Goal: Task Accomplishment & Management: Use online tool/utility

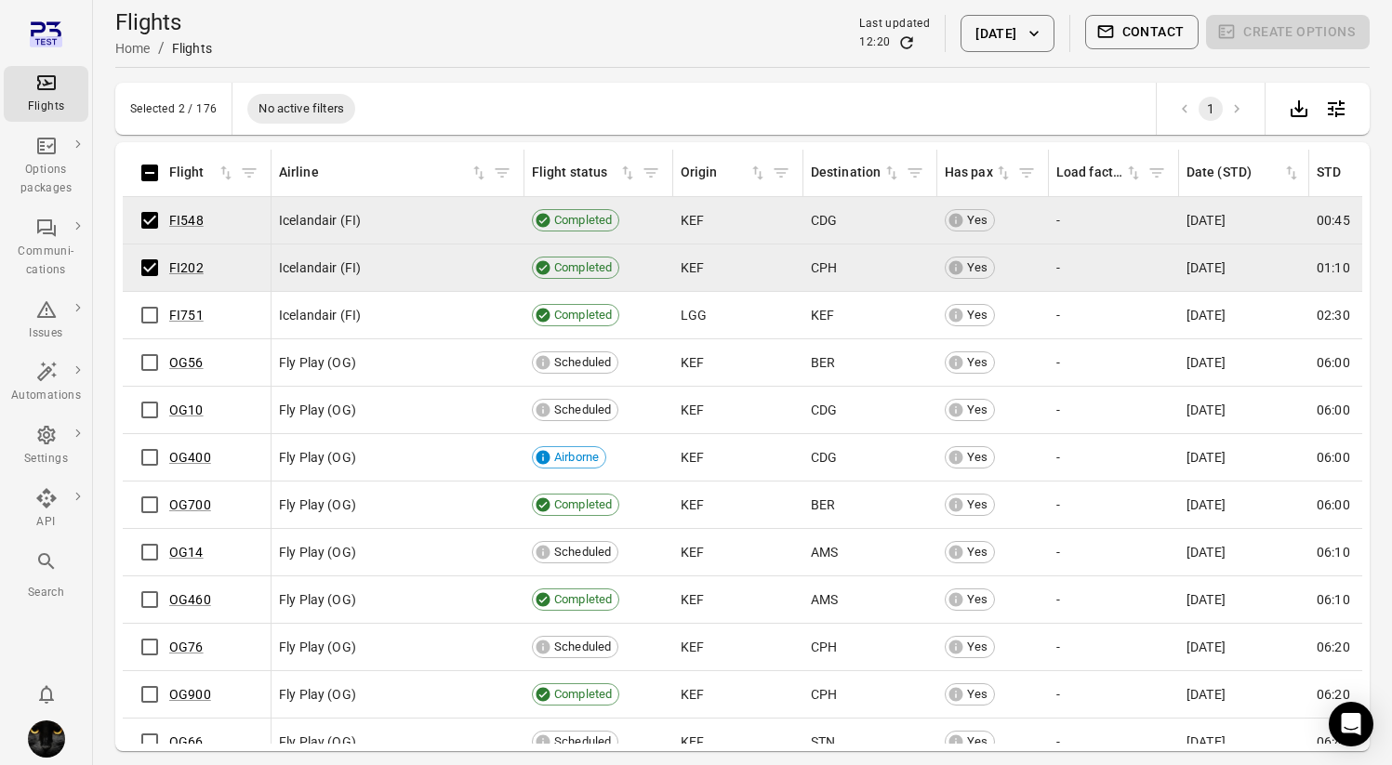
click at [154, 334] on td "FI751" at bounding box center [197, 315] width 149 height 47
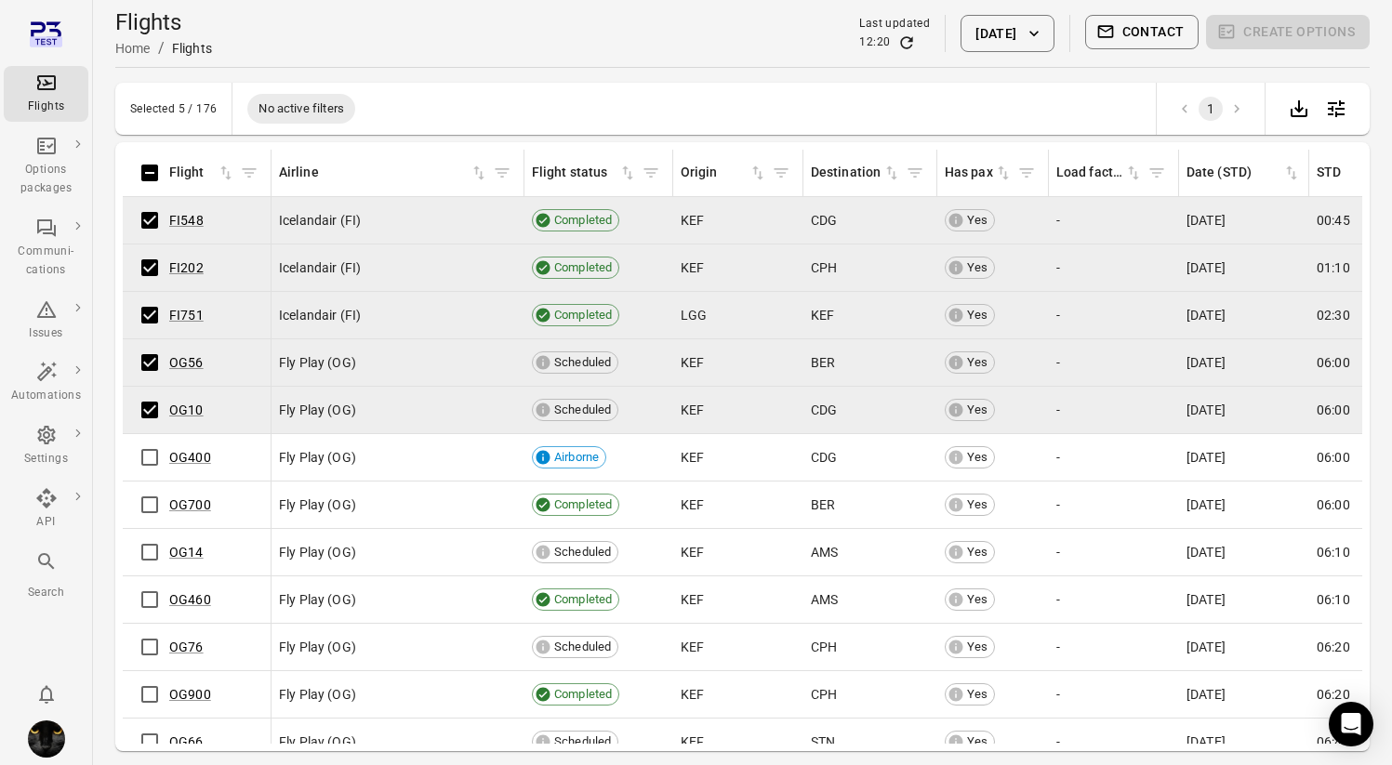
click at [659, 57] on div "Flights Home / Flights Last updated 12:20 [DATE] Contact Create options" at bounding box center [742, 33] width 1254 height 52
click at [667, 65] on div "Flights Home / Flights Last updated 12:20 [DATE] Contact Create options" at bounding box center [742, 33] width 1254 height 67
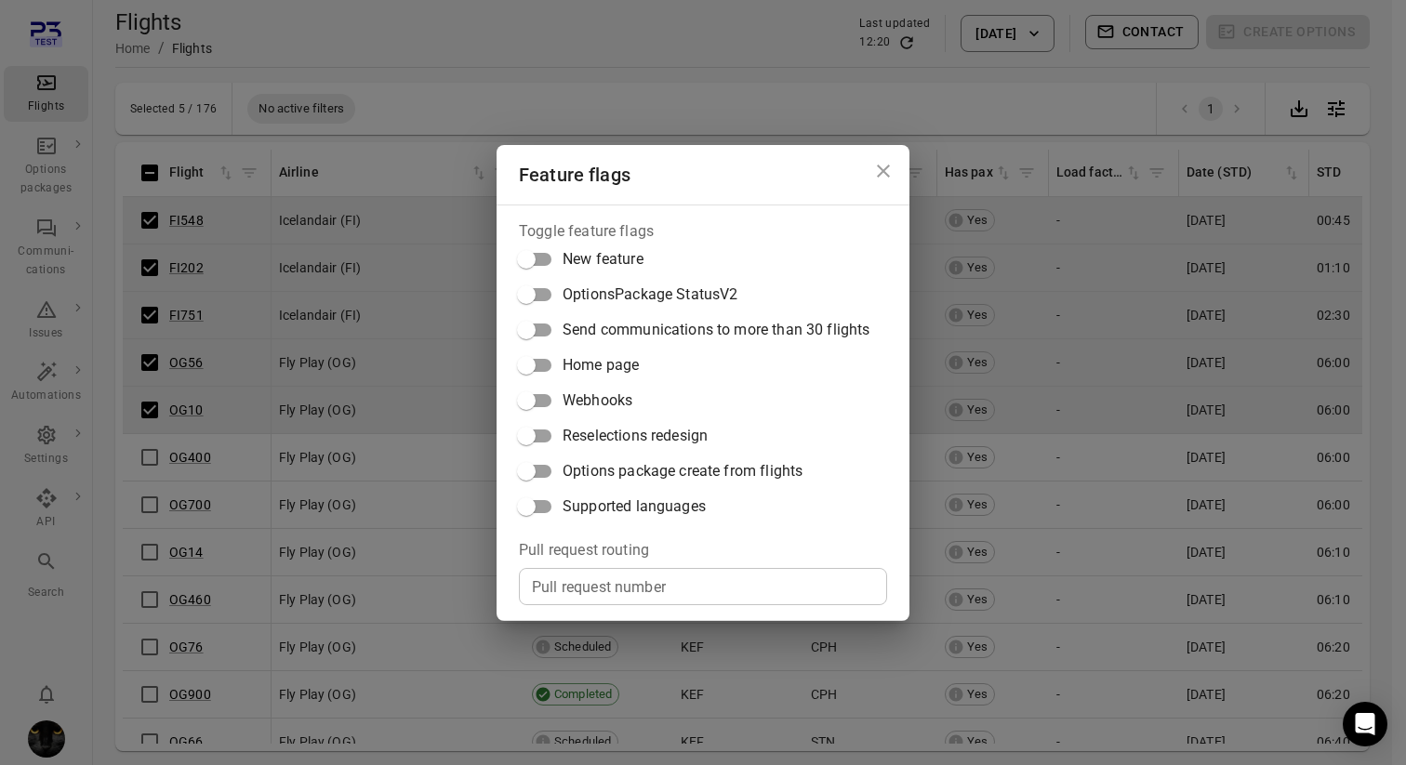
click at [644, 472] on span "Options package create from flights" at bounding box center [682, 471] width 240 height 22
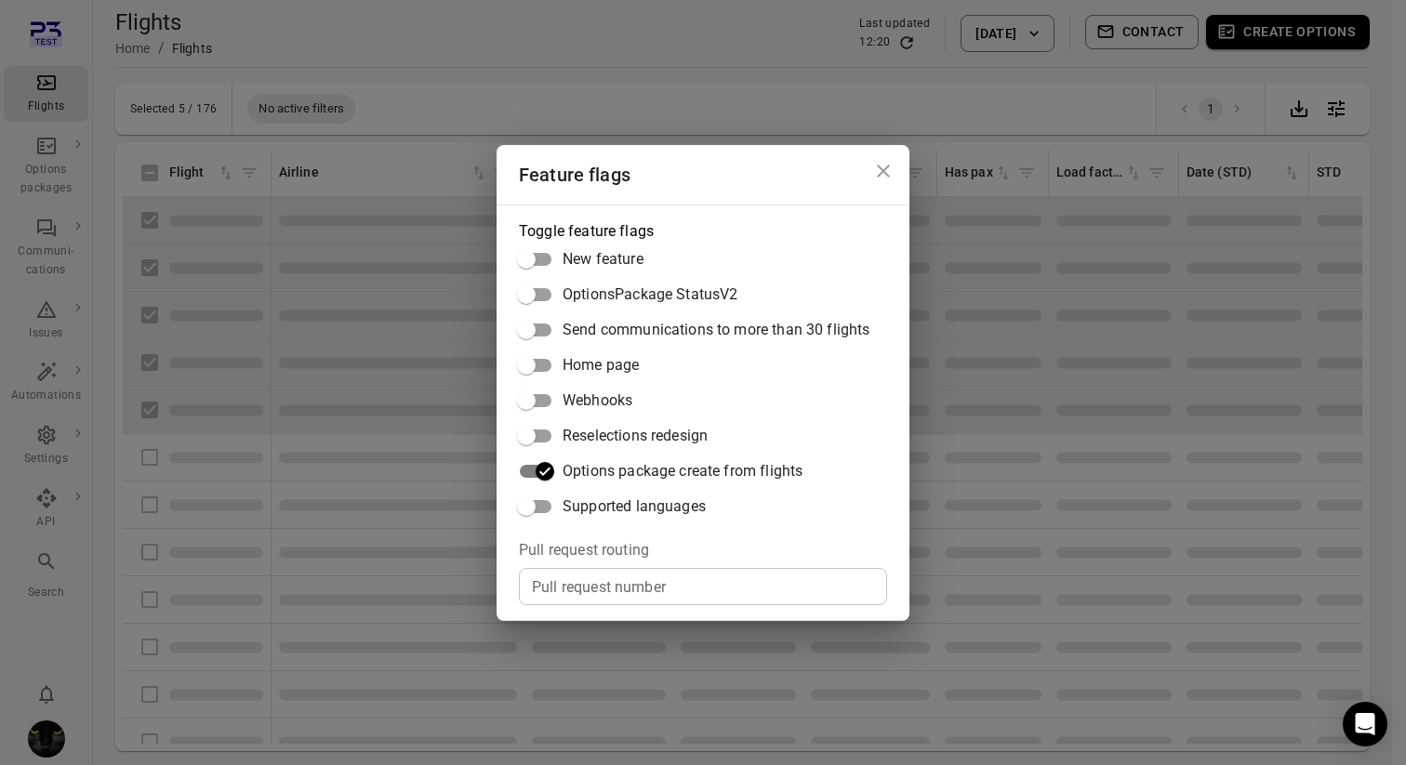
drag, startPoint x: 668, startPoint y: 15, endPoint x: 916, endPoint y: 56, distance: 251.6
click at [668, 15] on div "Feature flags Toggle feature flags New feature OptionsPackage StatusV2 Send com…" at bounding box center [703, 382] width 1406 height 765
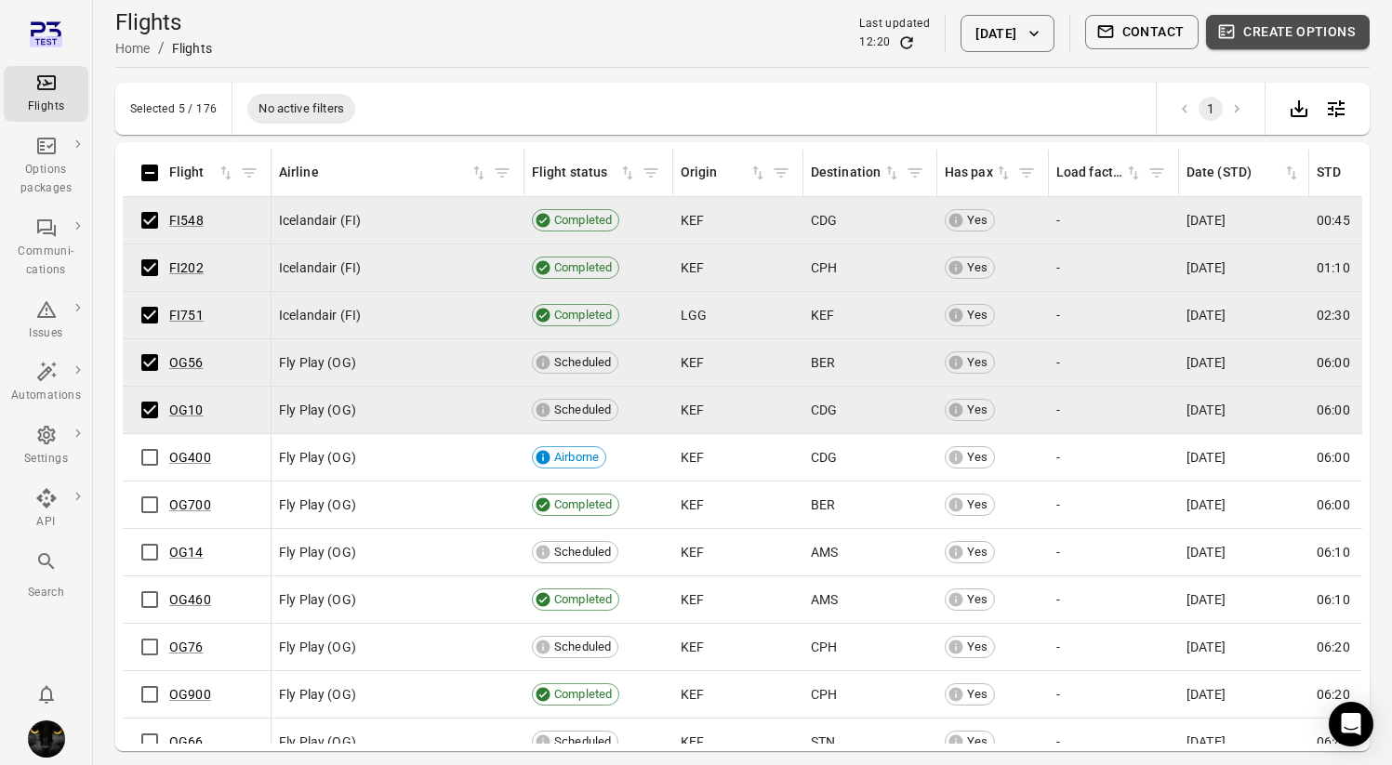
click at [1300, 40] on button "Create options" at bounding box center [1288, 32] width 164 height 34
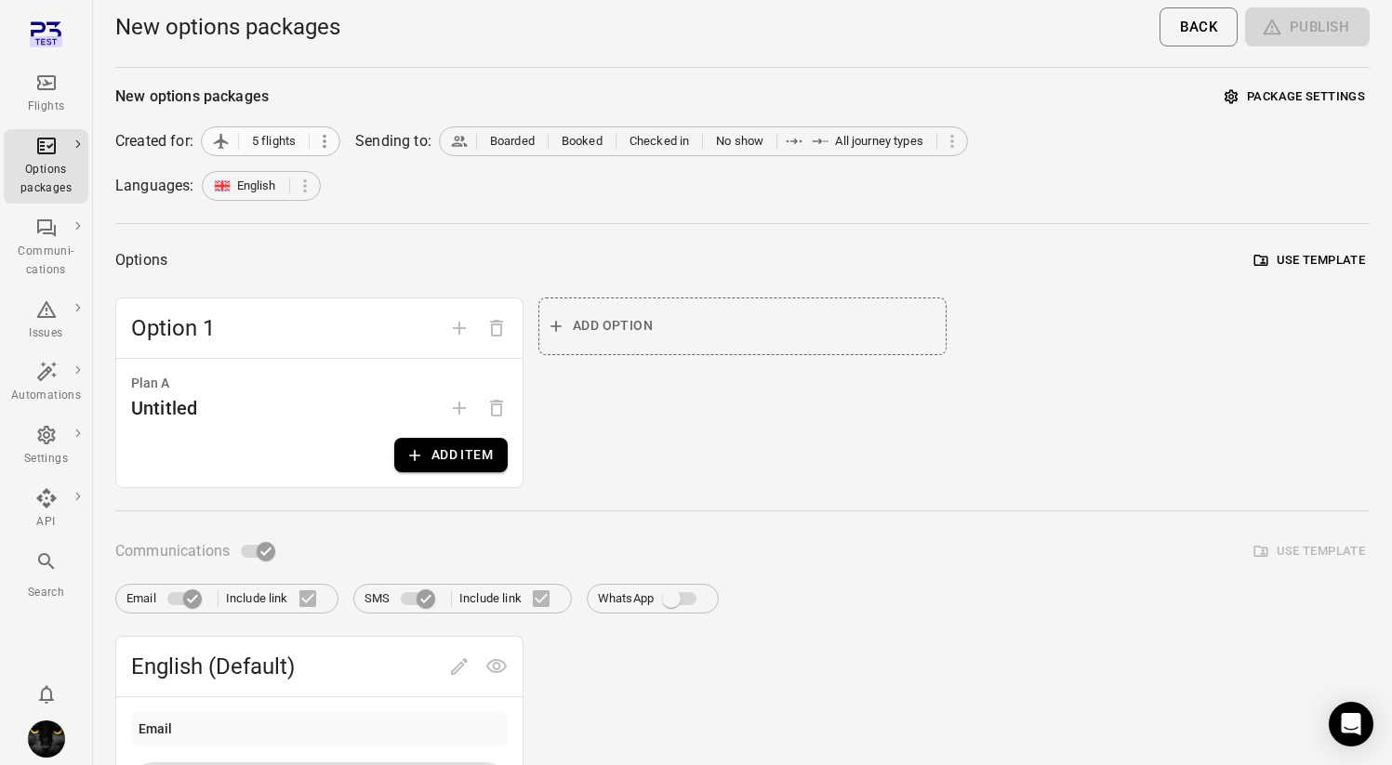
click at [328, 142] on icon at bounding box center [324, 141] width 20 height 20
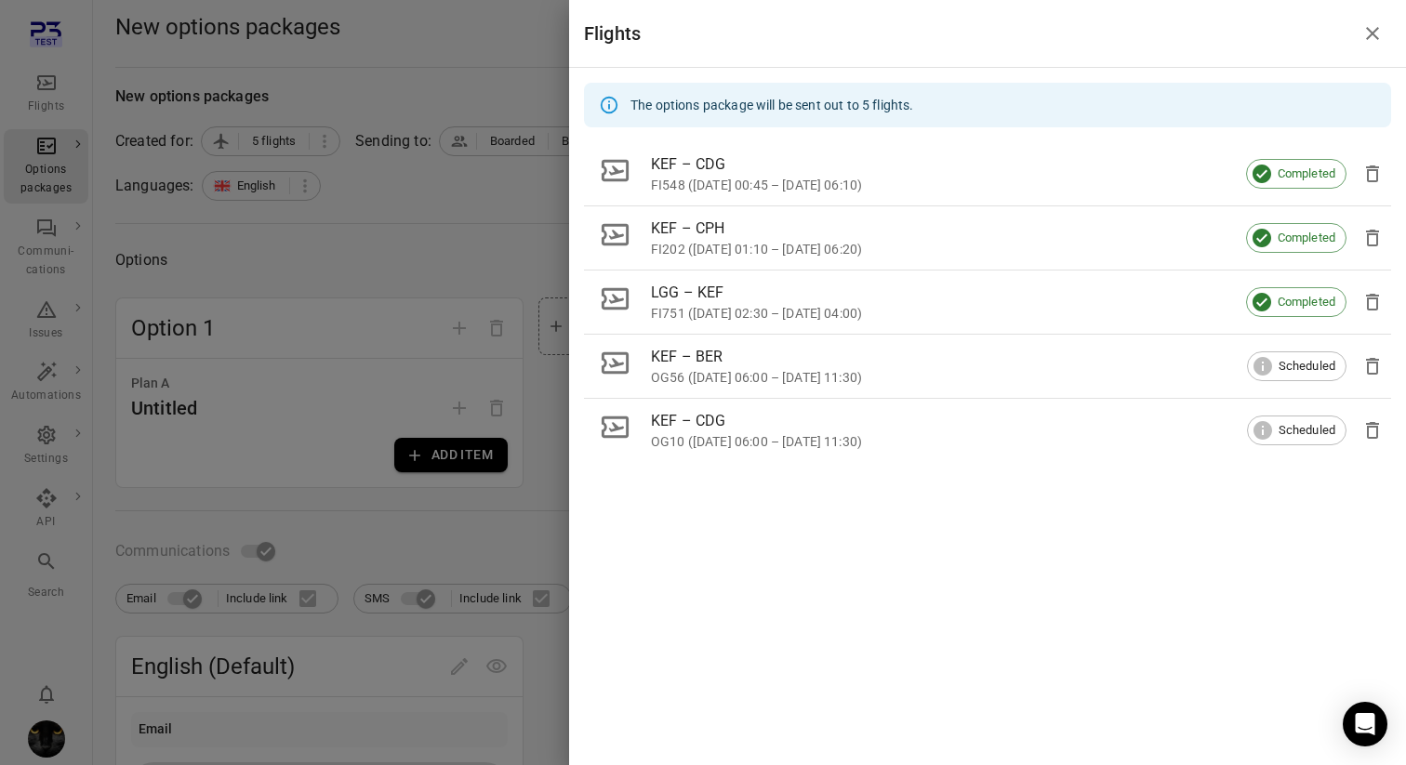
click at [26, 33] on div at bounding box center [703, 382] width 1406 height 765
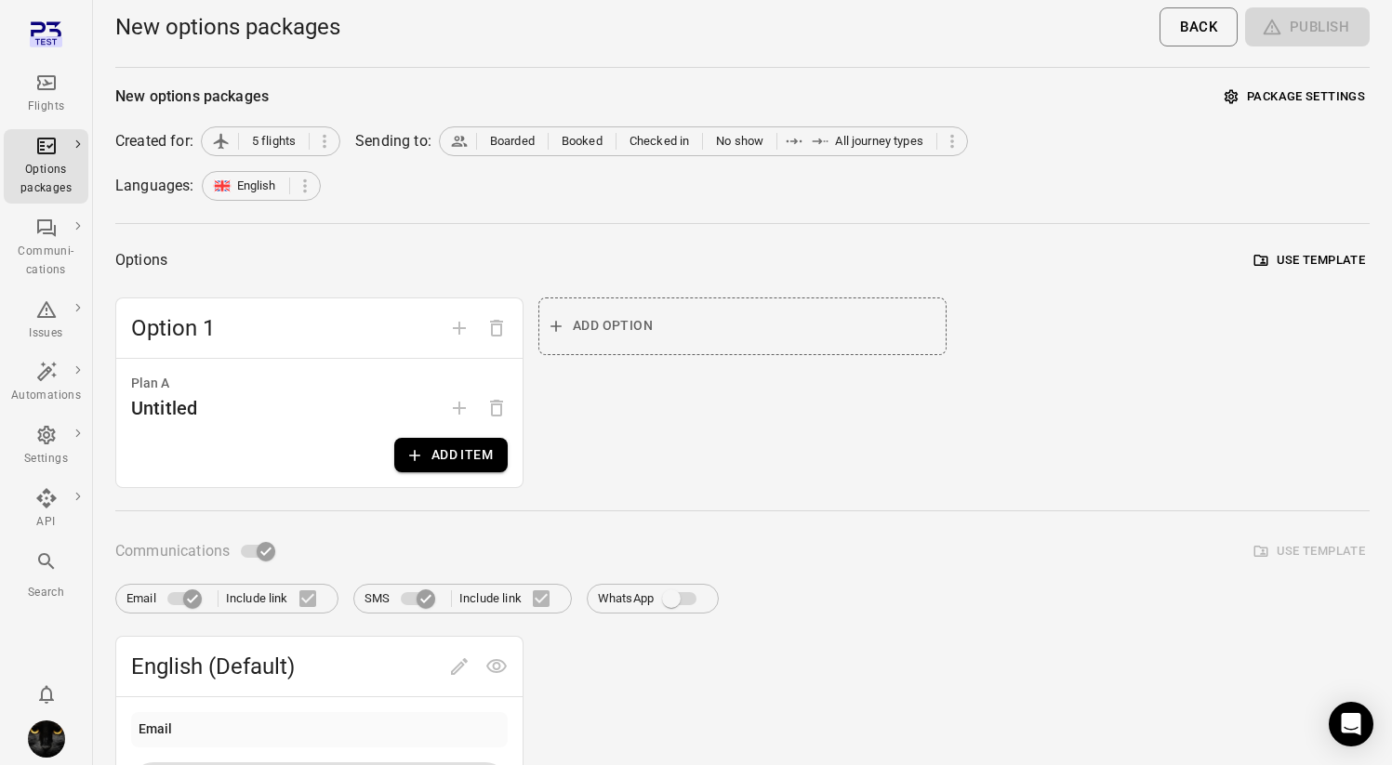
click at [60, 104] on div "Flights" at bounding box center [46, 107] width 70 height 19
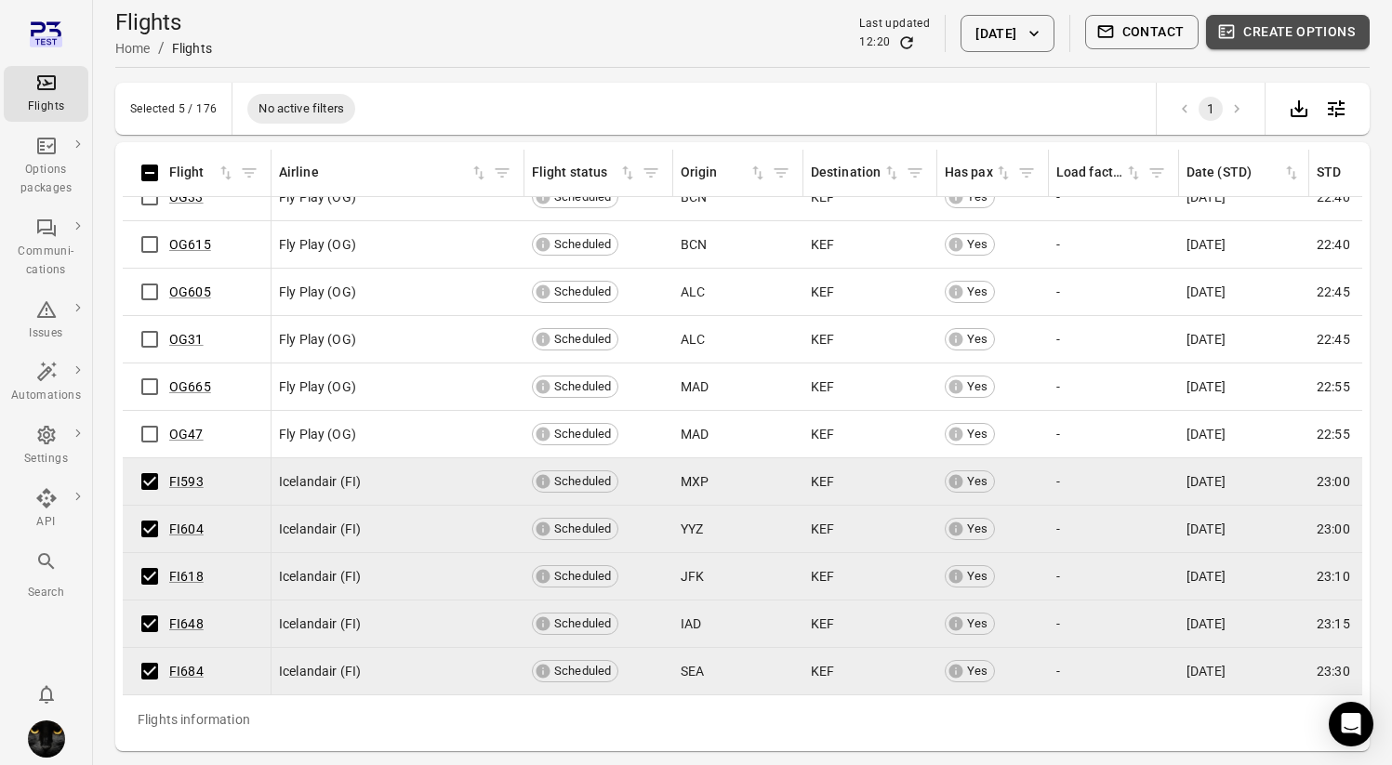
click at [1259, 37] on button "Create options" at bounding box center [1288, 32] width 164 height 34
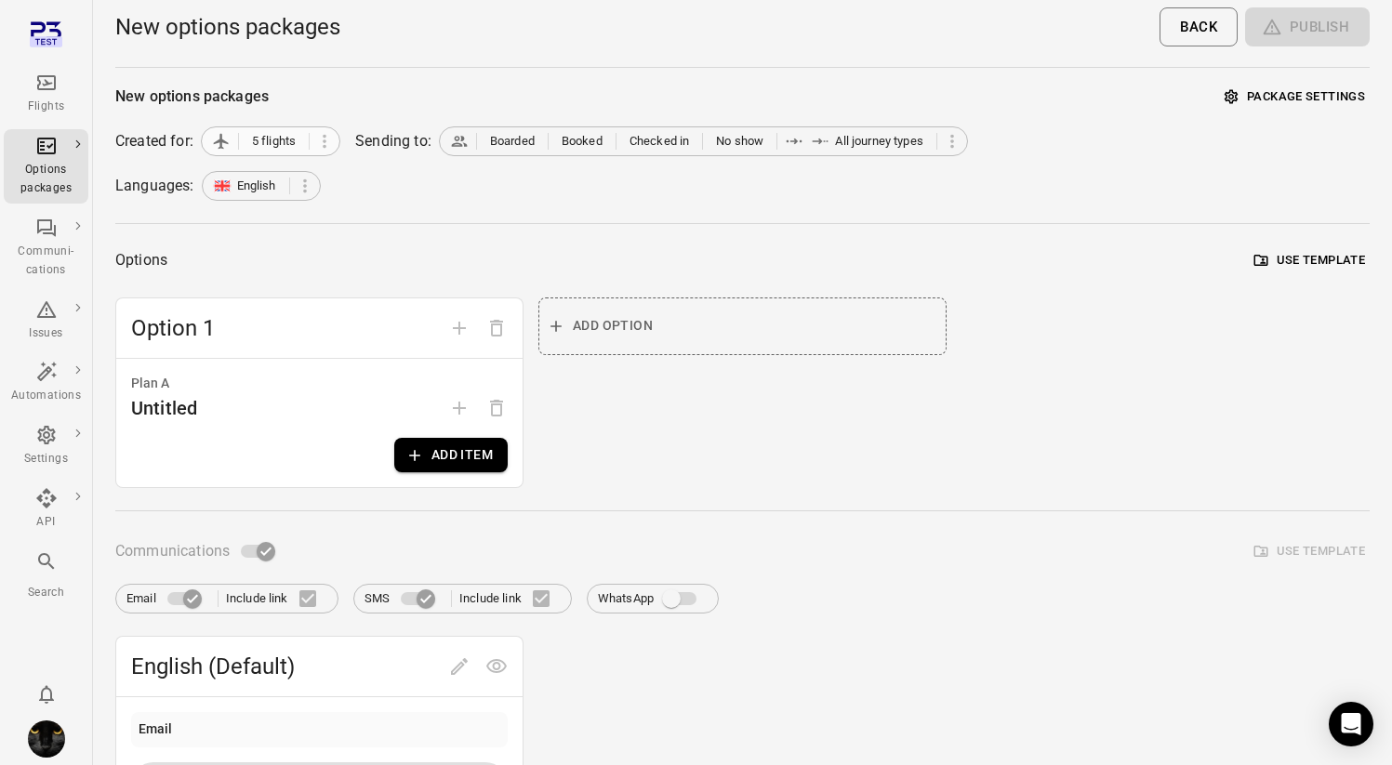
click at [258, 146] on span "5 flights" at bounding box center [274, 141] width 44 height 19
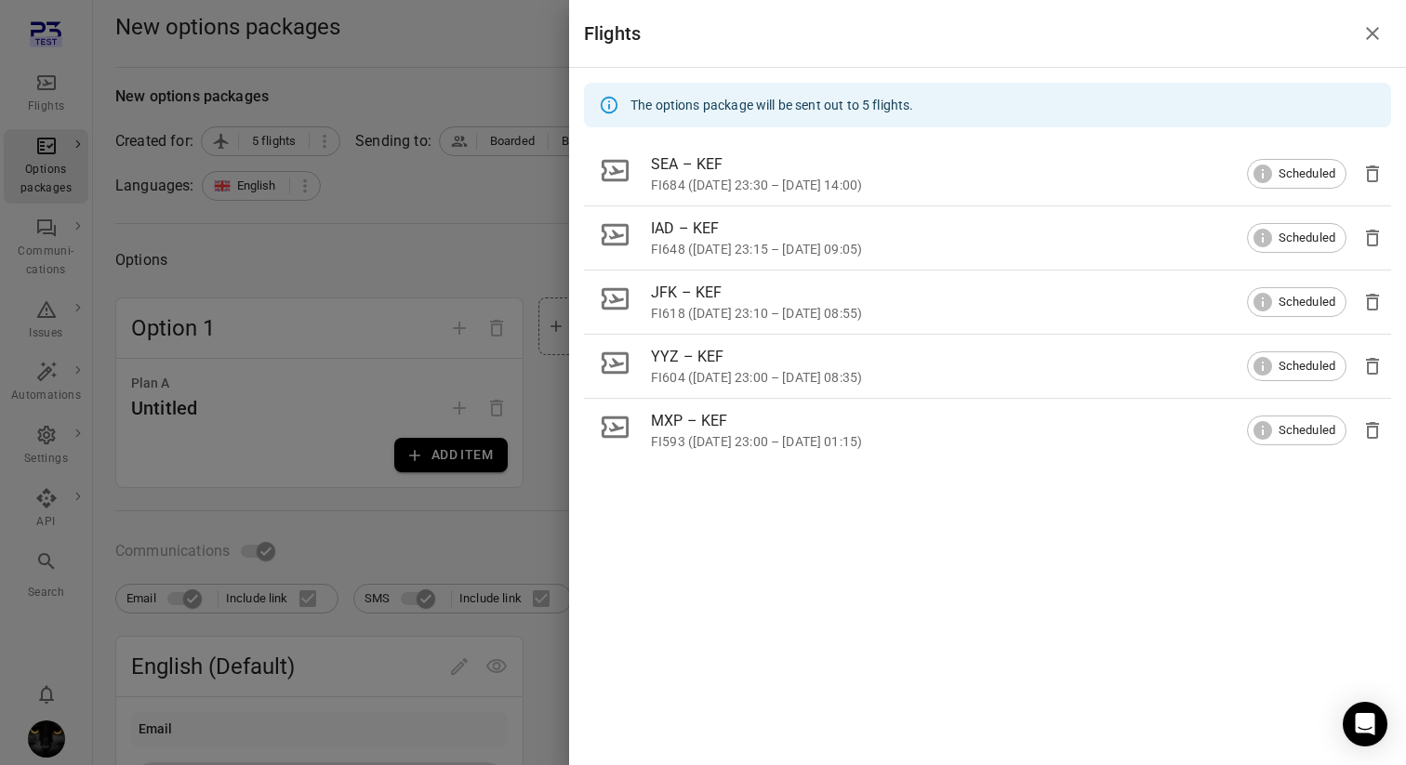
click at [271, 526] on div at bounding box center [703, 382] width 1406 height 765
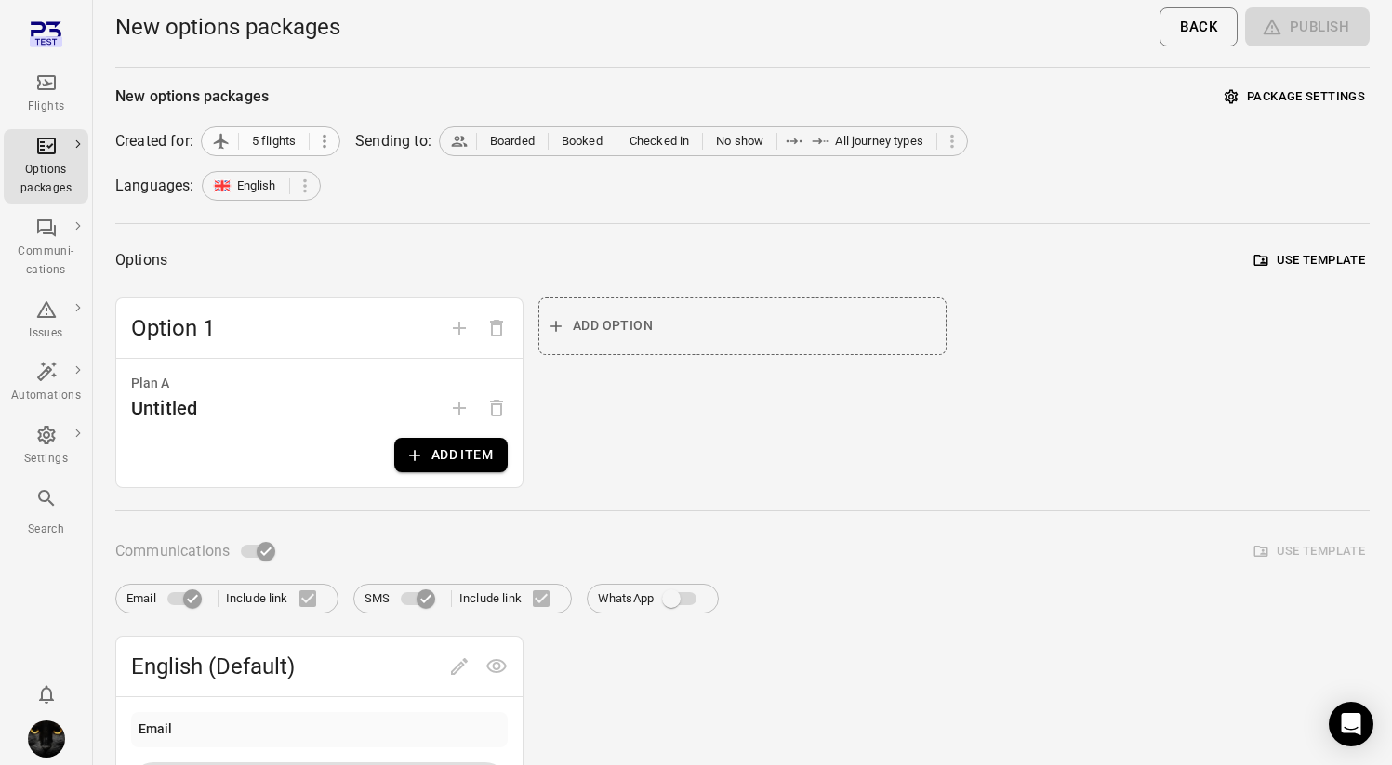
click at [320, 139] on icon at bounding box center [324, 141] width 20 height 20
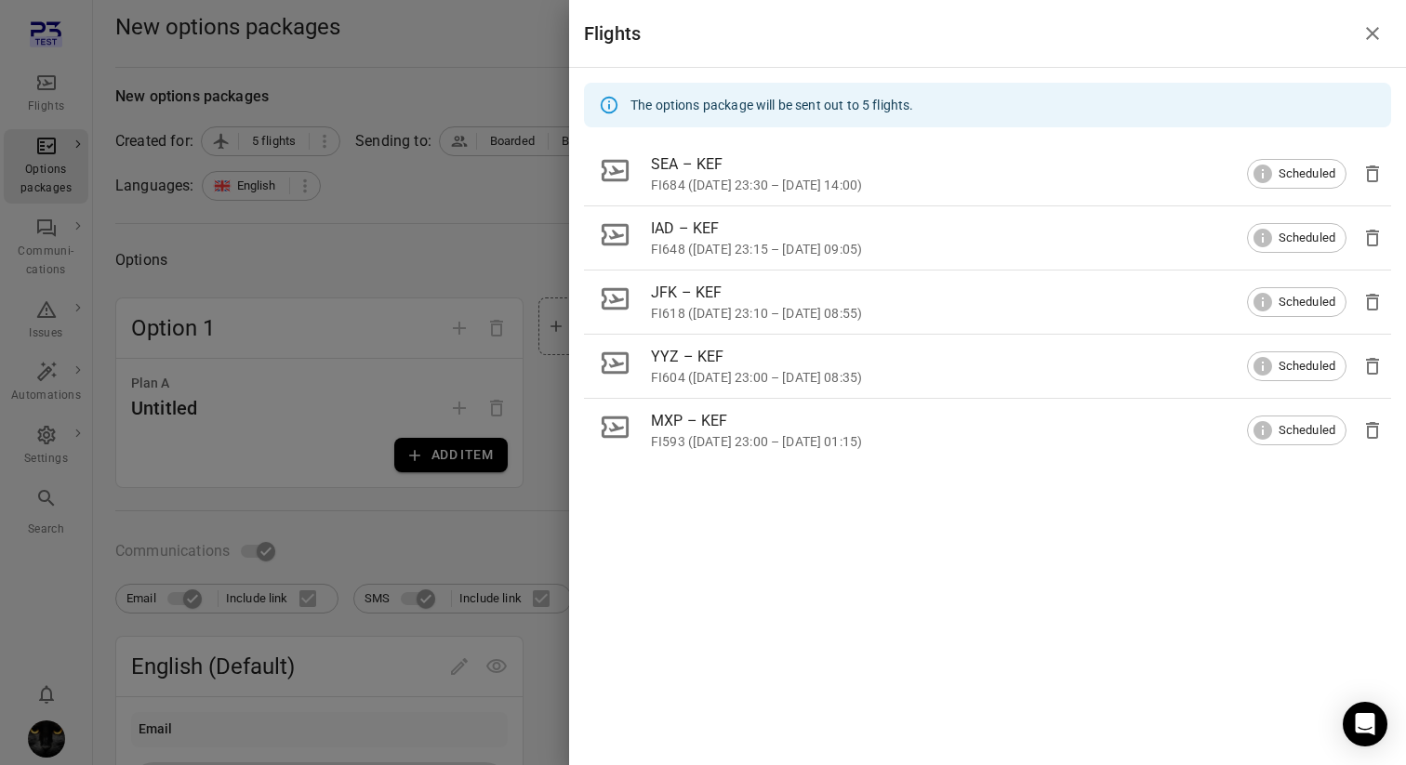
click at [68, 85] on div at bounding box center [703, 382] width 1406 height 765
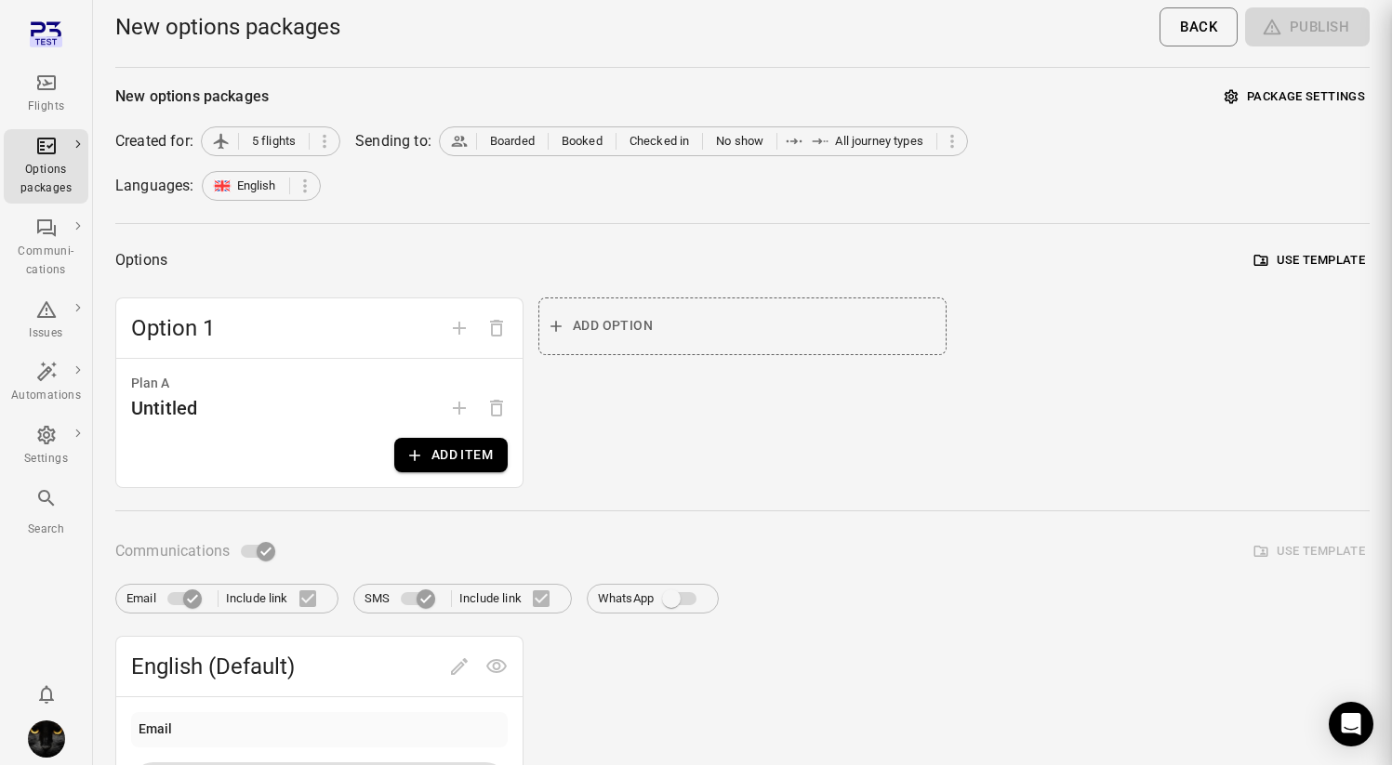
click at [68, 85] on div at bounding box center [696, 382] width 1392 height 765
click at [49, 83] on icon "Main navigation" at bounding box center [46, 82] width 19 height 15
